Goal: Transaction & Acquisition: Subscribe to service/newsletter

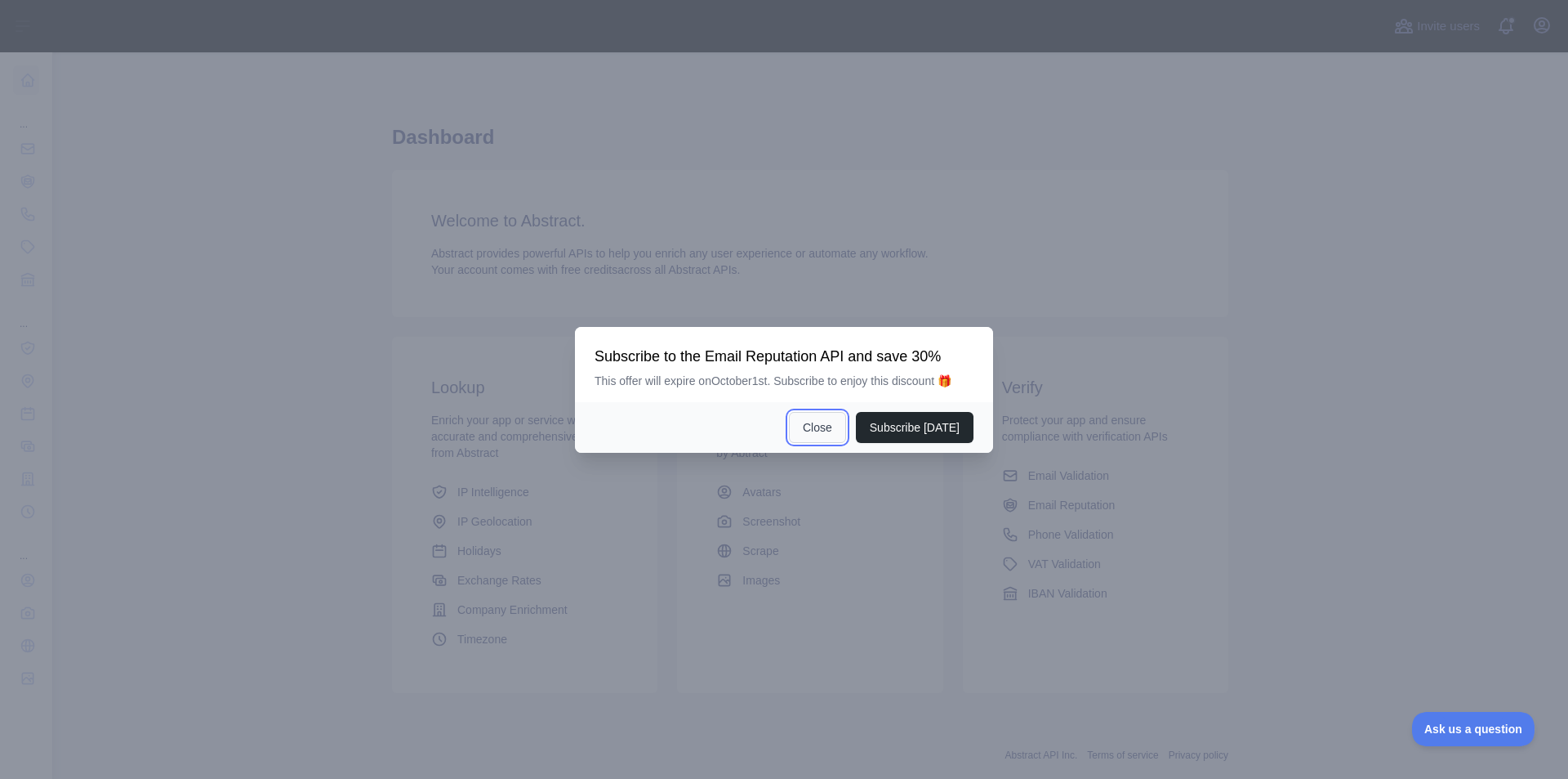
click at [831, 428] on button "Close" at bounding box center [818, 428] width 57 height 31
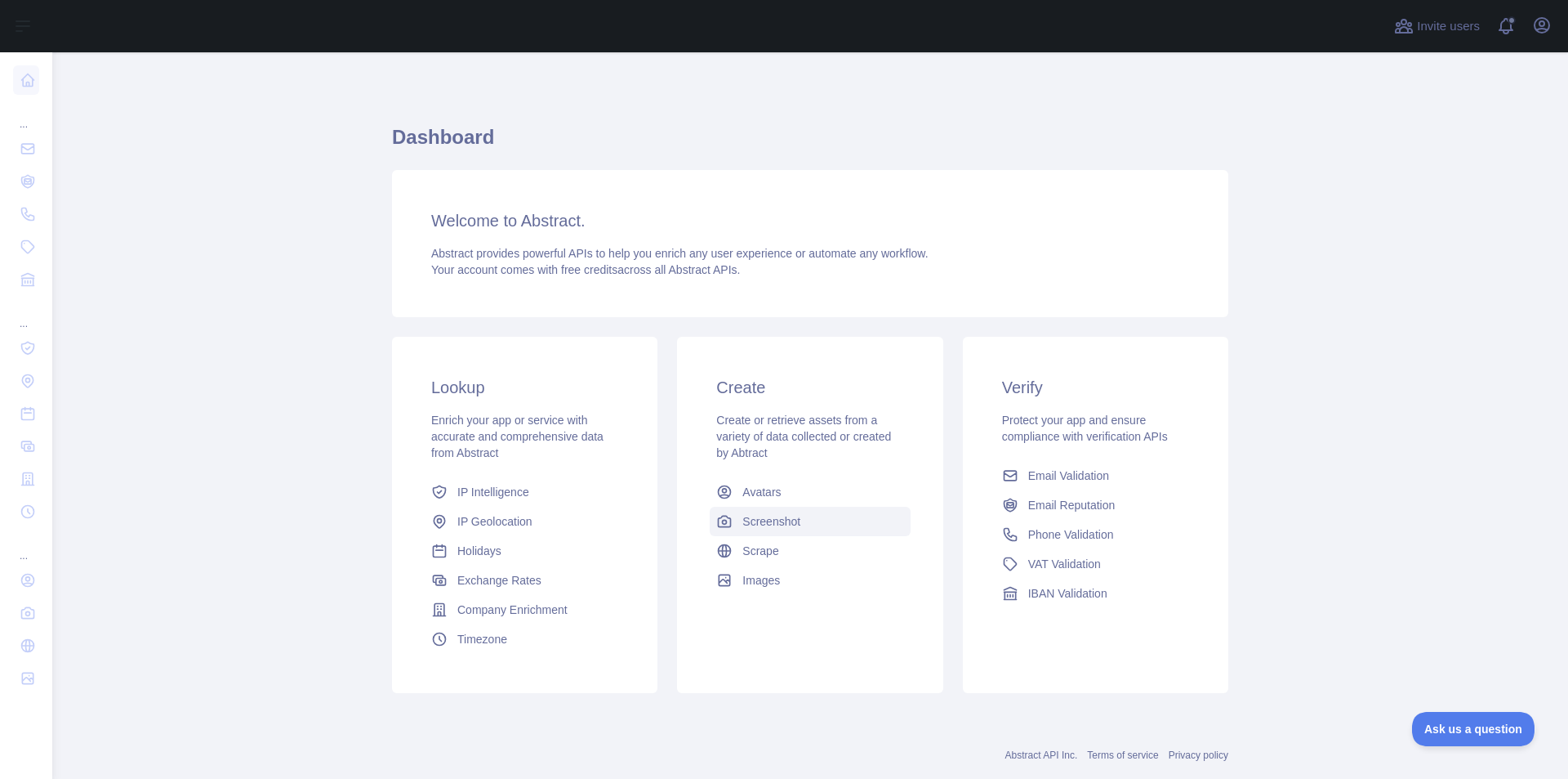
click at [766, 518] on span "Screenshot" at bounding box center [771, 521] width 58 height 17
